Goal: Task Accomplishment & Management: Manage account settings

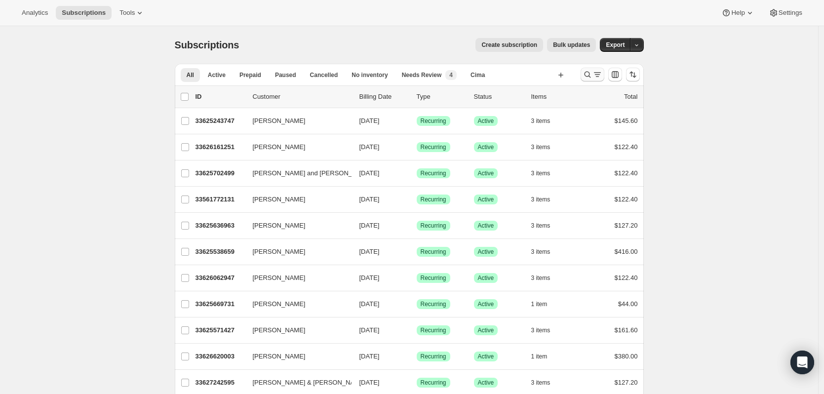
click at [597, 74] on icon "Search and filter results" at bounding box center [597, 75] width 10 height 10
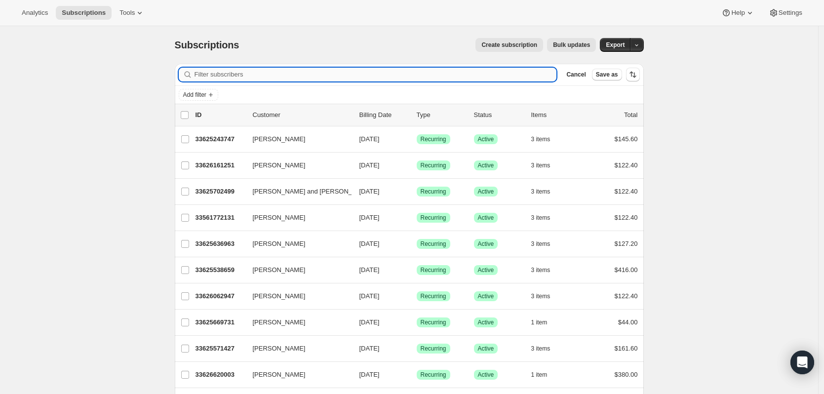
click at [287, 78] on input "Filter subscribers" at bounding box center [375, 75] width 362 height 14
click at [227, 77] on input "Filter subscribers" at bounding box center [375, 75] width 362 height 14
drag, startPoint x: 254, startPoint y: 73, endPoint x: 186, endPoint y: 72, distance: 68.1
click at [186, 72] on div at bounding box center [368, 75] width 378 height 14
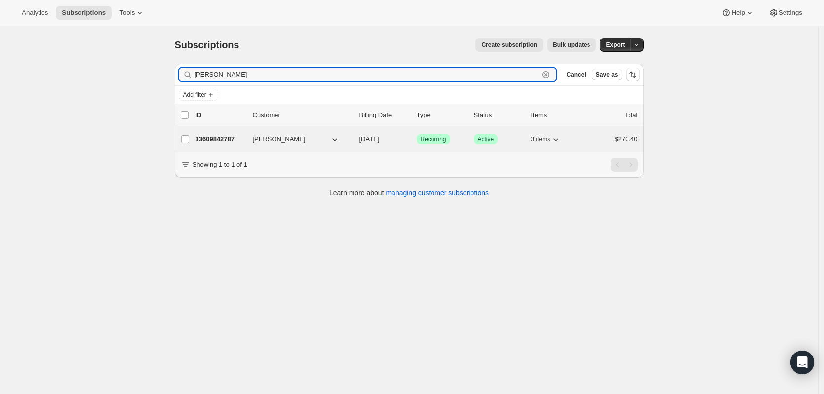
type input "[PERSON_NAME]"
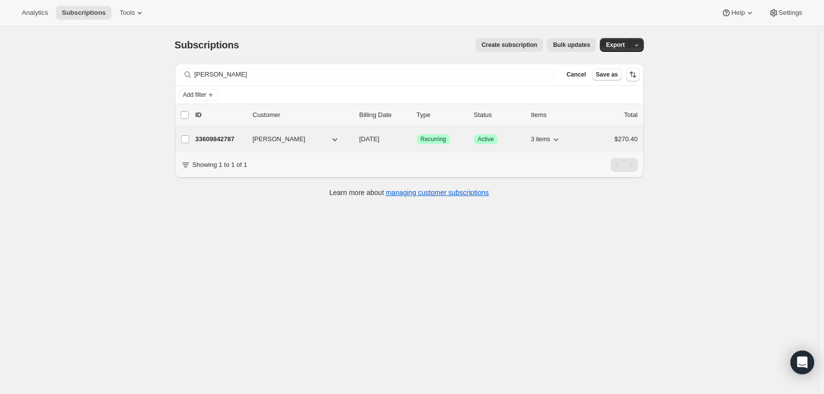
click at [224, 145] on div "33609842787 [PERSON_NAME] [DATE] Success Recurring Success Active 3 items $270.…" at bounding box center [416, 139] width 442 height 14
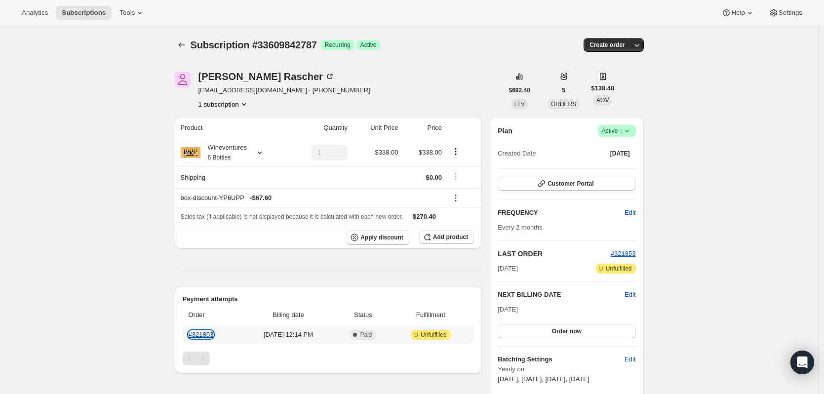
click at [210, 331] on link "#321853" at bounding box center [201, 334] width 25 height 7
